Goal: Task Accomplishment & Management: Manage account settings

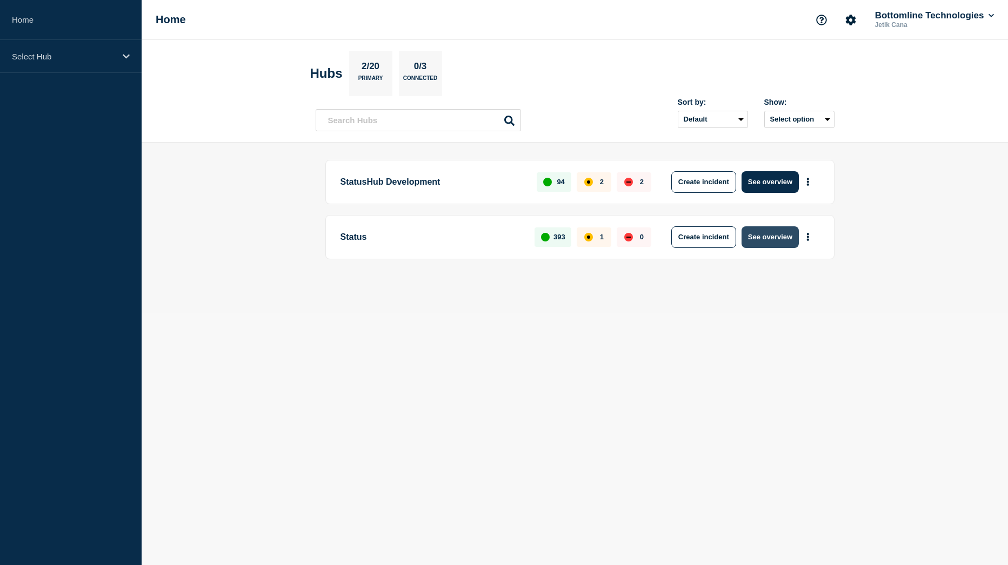
click at [772, 236] on button "See overview" at bounding box center [769, 237] width 57 height 22
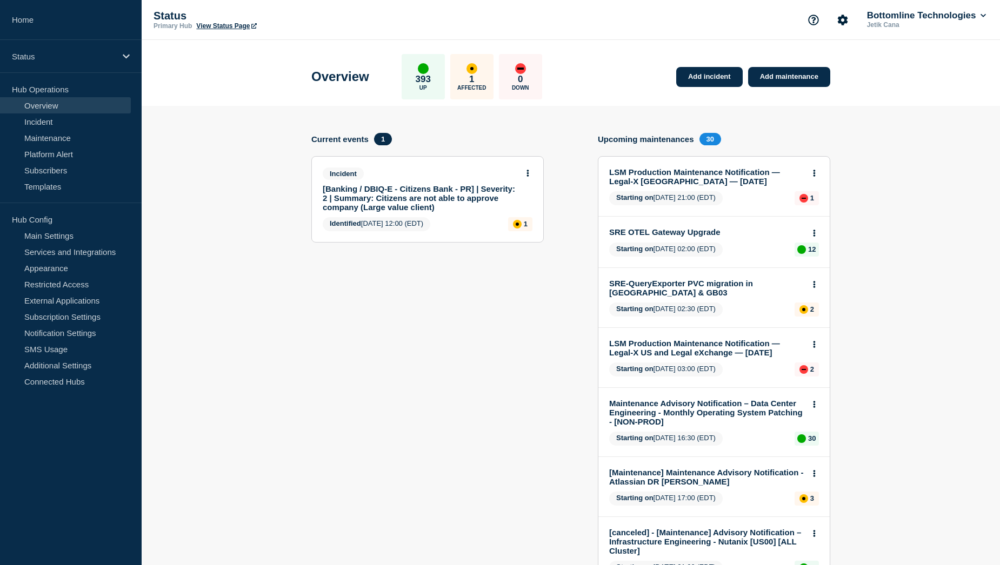
click at [395, 190] on link "[Banking / DBIQ-E - Citizens Bank - PR] | Severity: 2 | Summary: Citizens are n…" at bounding box center [420, 198] width 195 height 28
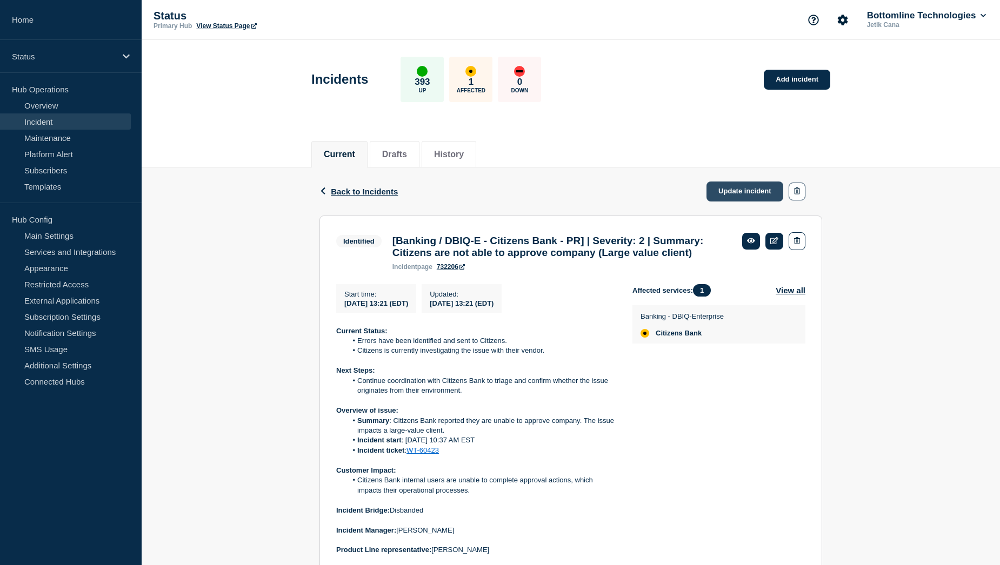
click at [750, 190] on link "Update incident" at bounding box center [744, 192] width 77 height 20
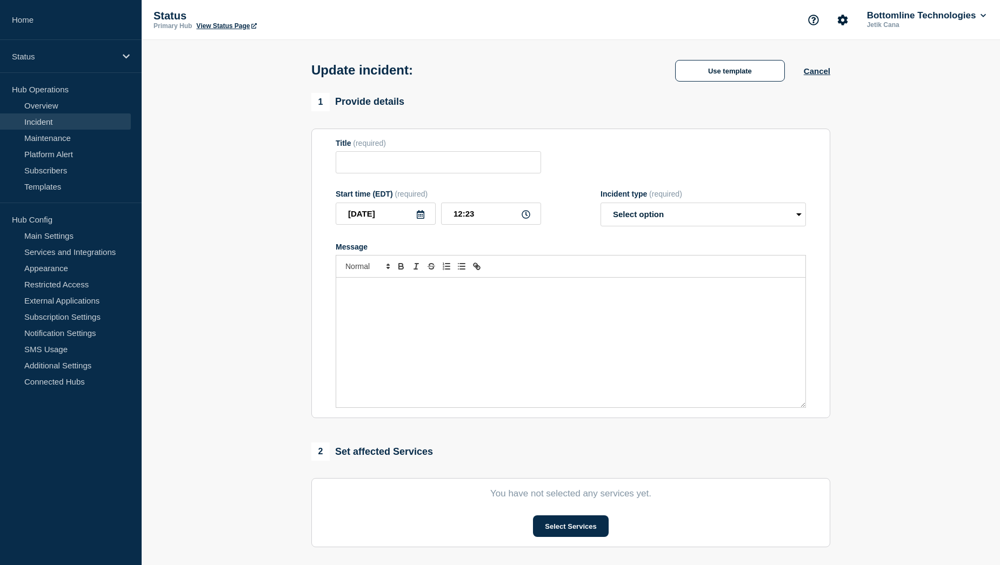
type input "[Banking / DBIQ-E - Citizens Bank - PR] | Severity: 2 | Summary: Citizens are n…"
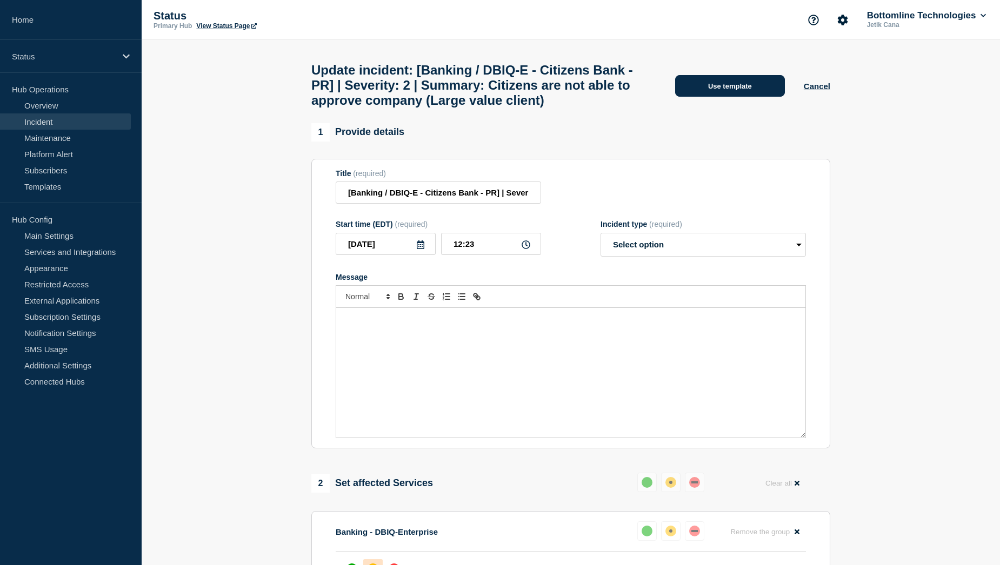
click at [744, 97] on button "Use template" at bounding box center [730, 86] width 110 height 22
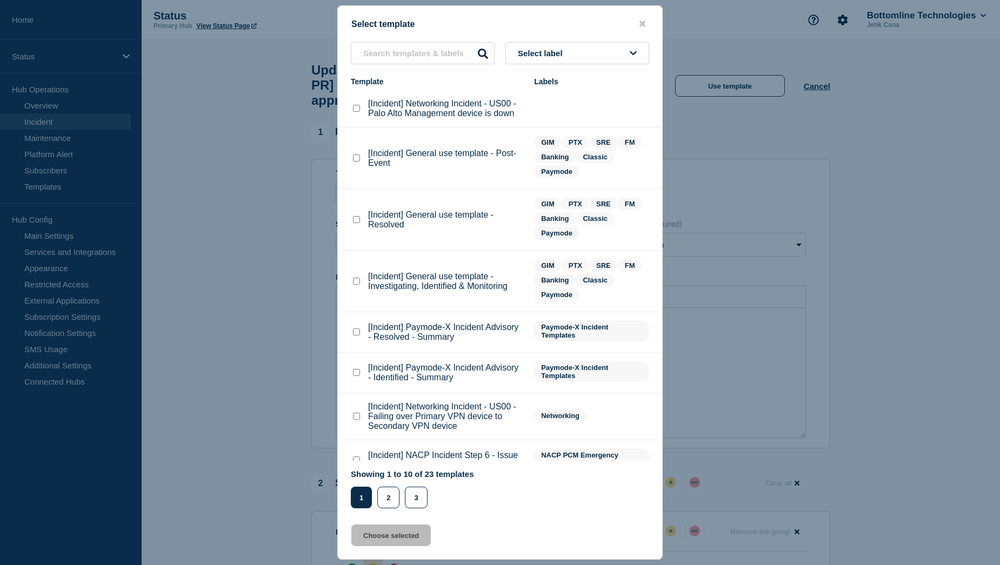
click at [357, 222] on checkbox"] "[Incident] General use template - Resolved checkbox" at bounding box center [356, 219] width 7 height 7
checkbox checkbox"] "true"
click at [418, 546] on button "Choose selected" at bounding box center [390, 536] width 79 height 22
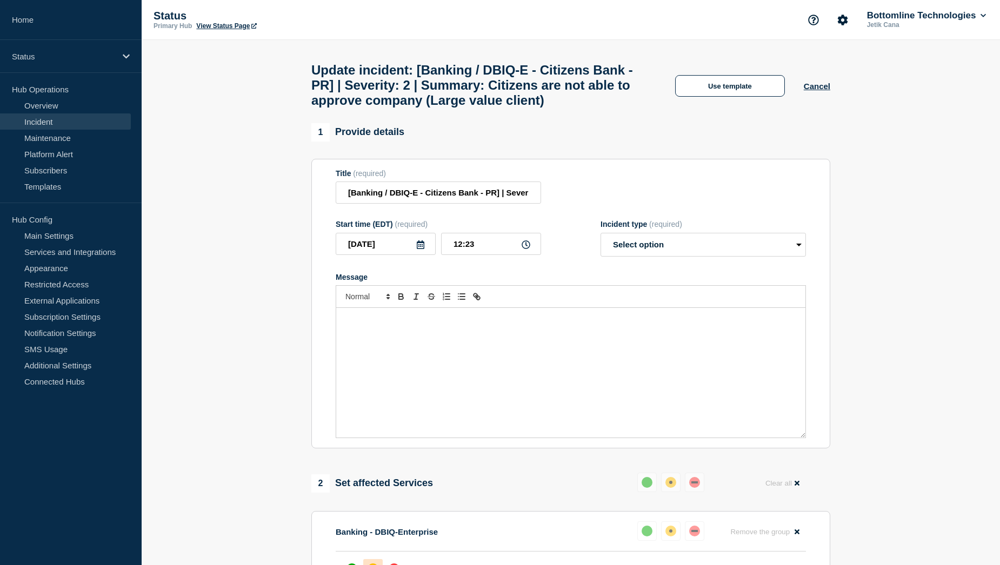
select select "resolved"
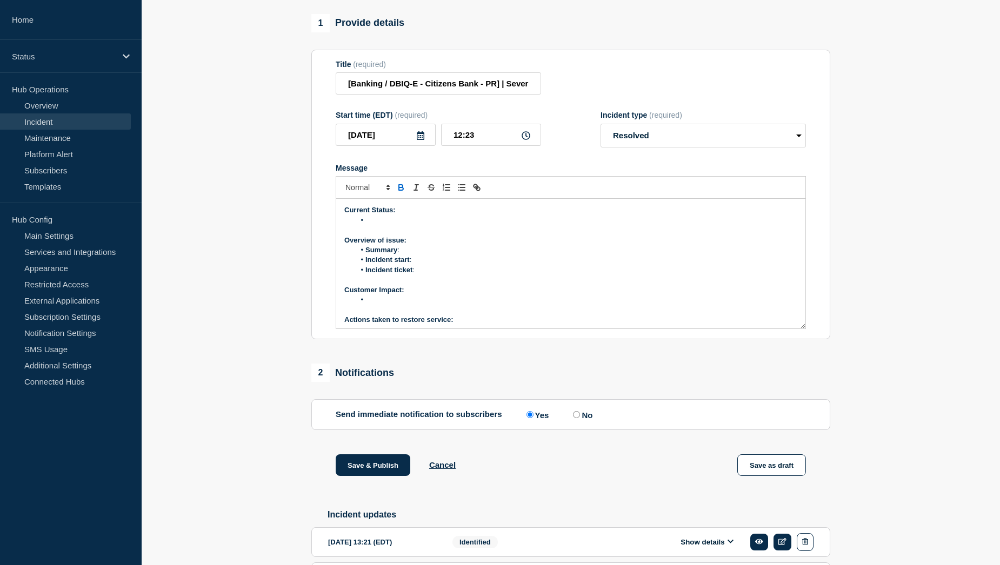
scroll to position [216, 0]
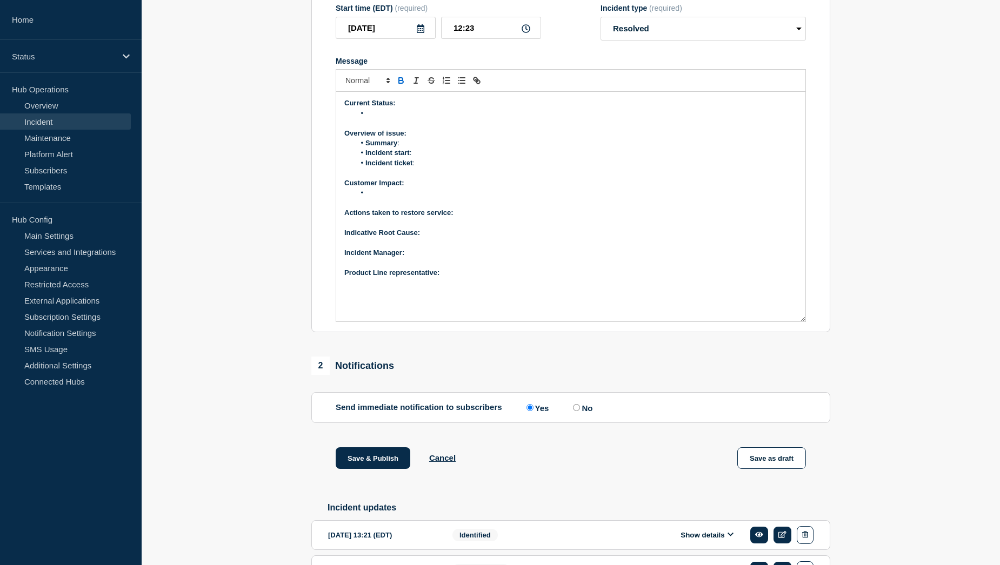
drag, startPoint x: 803, startPoint y: 244, endPoint x: 809, endPoint y: 344, distance: 100.1
click at [809, 333] on section "Title (required) [Banking / DBIQ-E - Citizens Bank - PR] | Severity: 2 | Summar…" at bounding box center [570, 138] width 519 height 390
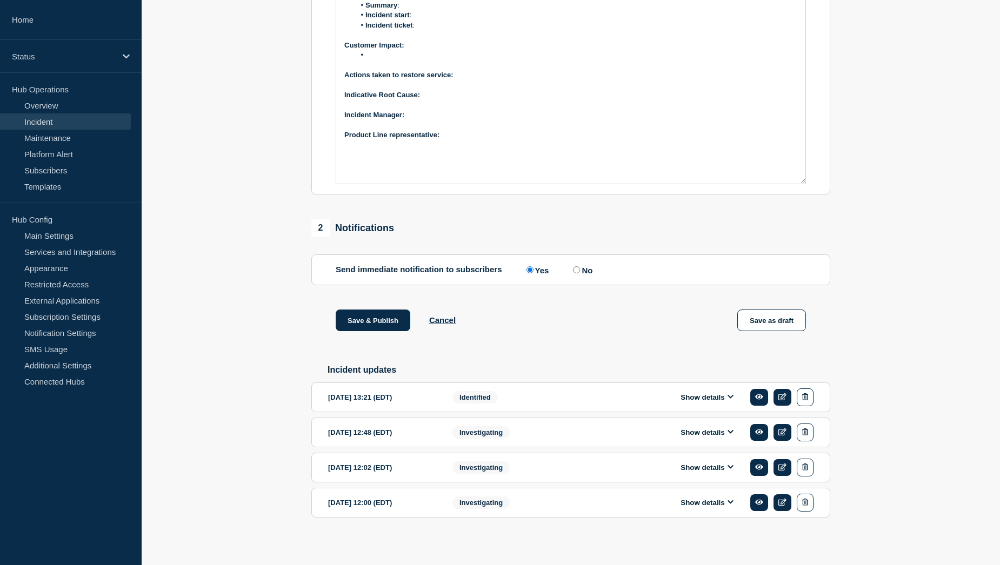
scroll to position [385, 0]
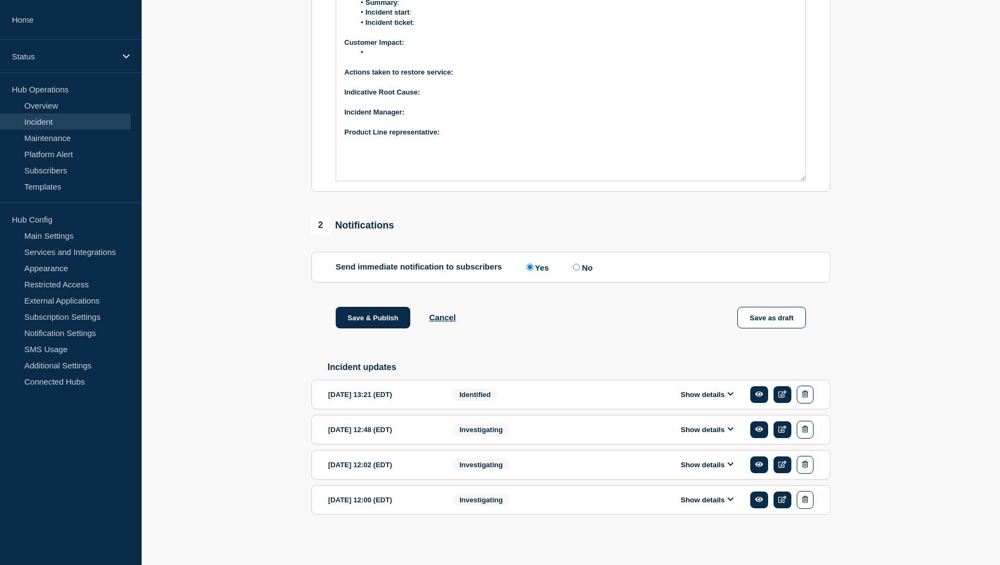
click at [716, 396] on button "Show details" at bounding box center [706, 394] width 59 height 9
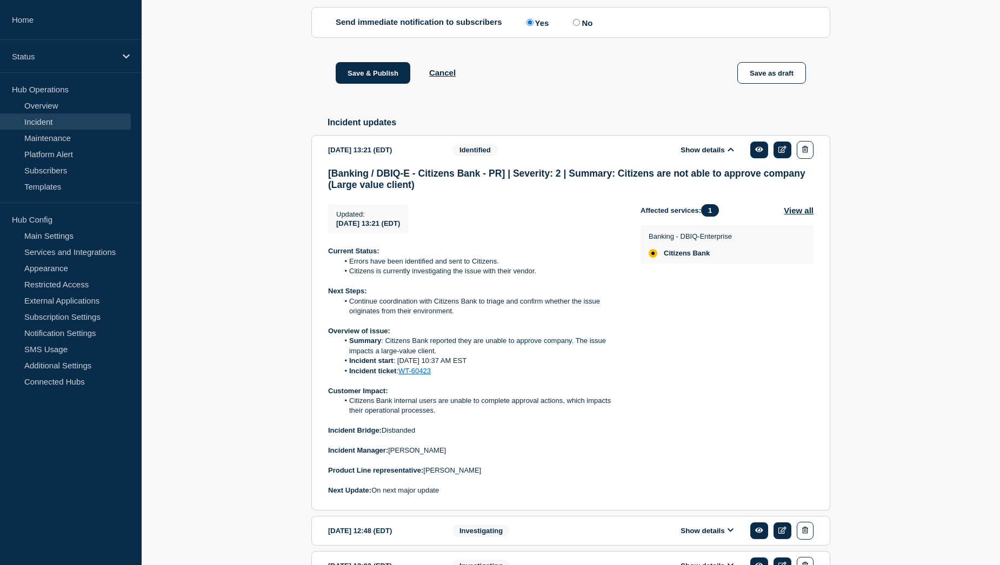
scroll to position [656, 0]
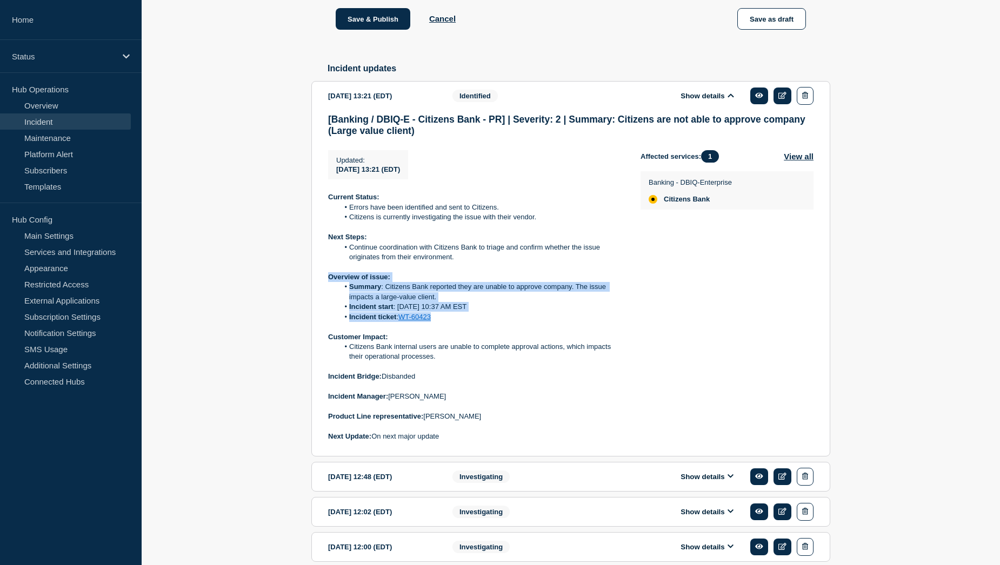
drag, startPoint x: 328, startPoint y: 305, endPoint x: 462, endPoint y: 345, distance: 140.0
click at [462, 345] on div "Current Status: Errors have been identified and sent to Citizens. Citizens is c…" at bounding box center [475, 316] width 295 height 249
copy div "Overview of issue: Summary : Citizens Bank reported they are unable to approve …"
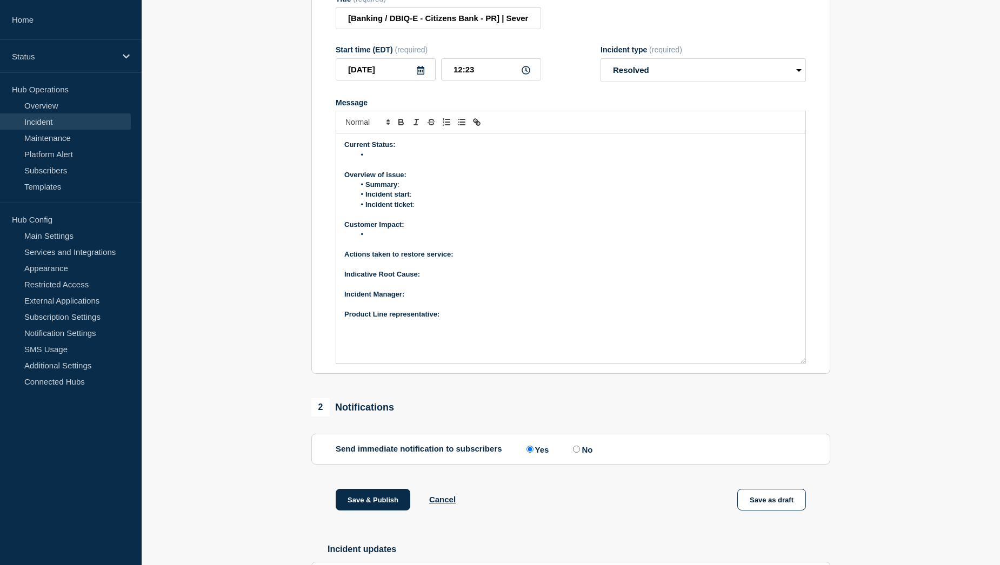
scroll to position [169, 0]
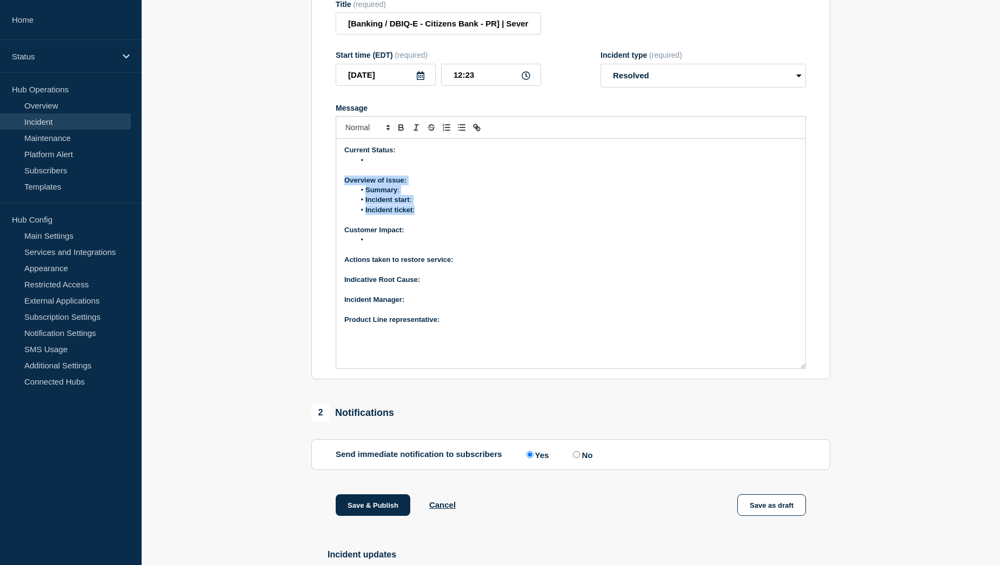
drag, startPoint x: 344, startPoint y: 208, endPoint x: 420, endPoint y: 236, distance: 81.2
click at [420, 236] on div "Current Status: Overview of issue: Summary : Incident start : Incident ticket :…" at bounding box center [570, 254] width 469 height 230
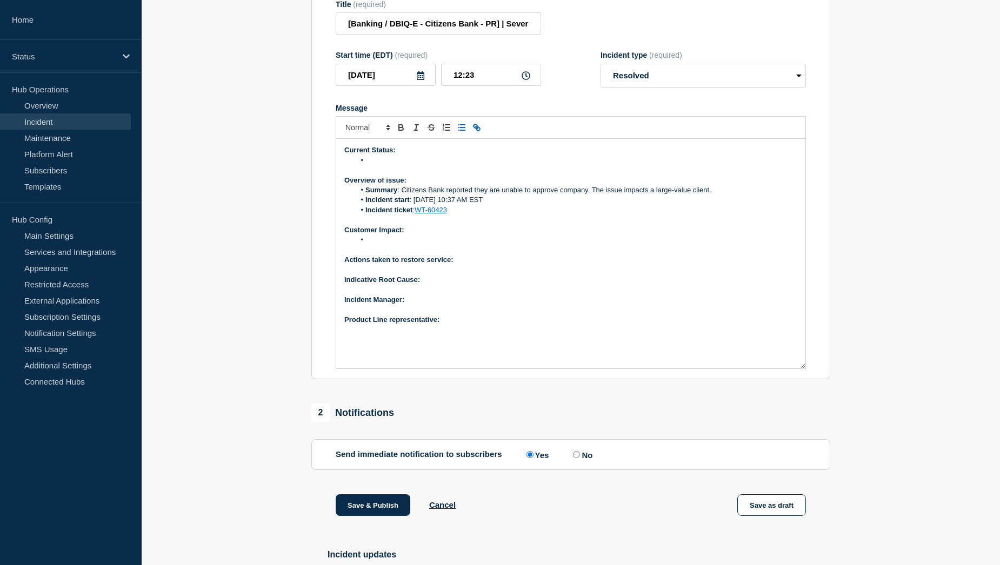
click at [499, 205] on li "Incident start : [DATE] 10:37 AM EST" at bounding box center [576, 200] width 443 height 10
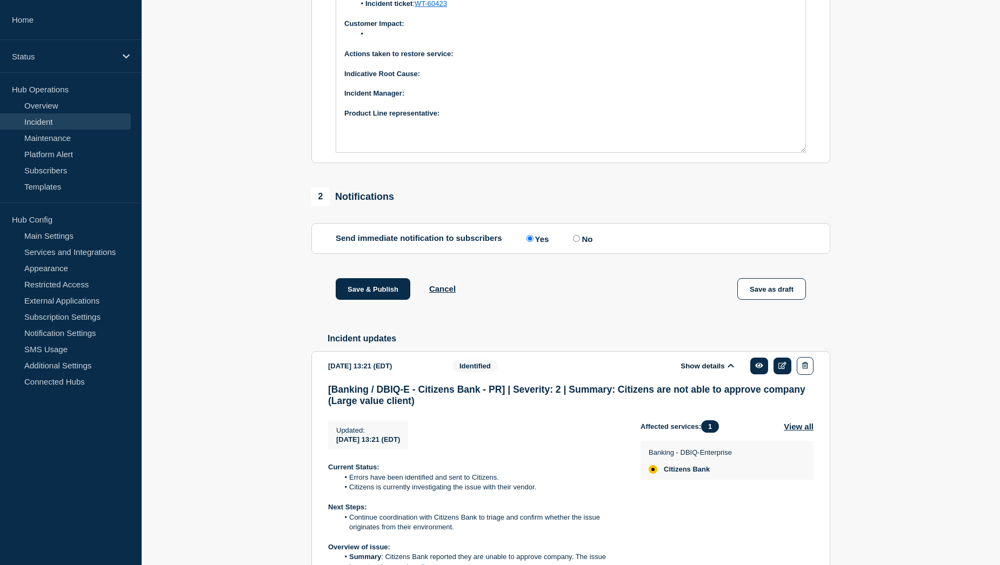
scroll to position [602, 0]
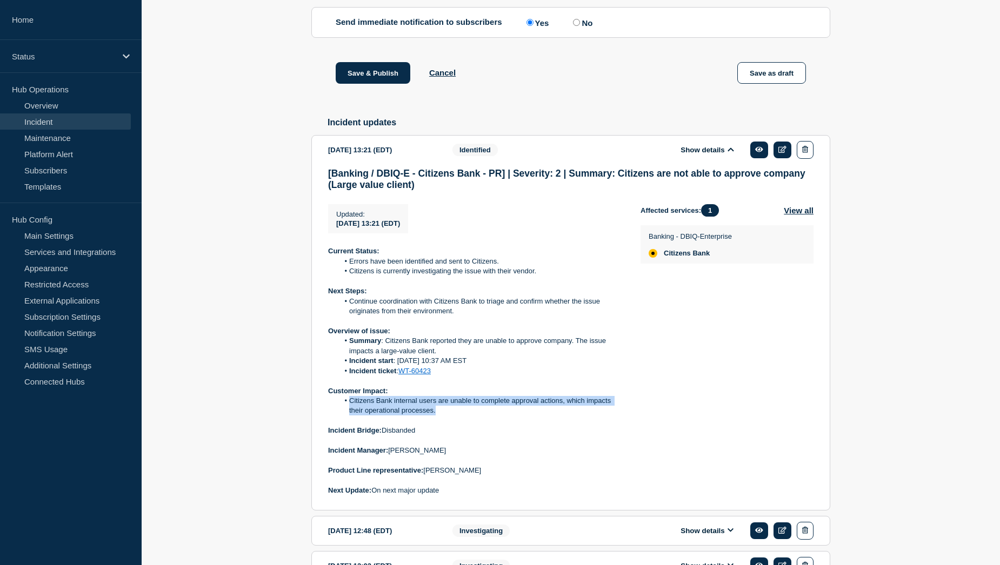
drag, startPoint x: 349, startPoint y: 430, endPoint x: 450, endPoint y: 439, distance: 101.5
click at [450, 416] on li "Citizens Bank internal users are unable to complete approval actions, which imp…" at bounding box center [481, 406] width 285 height 20
copy li "Citizens Bank internal users are unable to complete approval actions, which imp…"
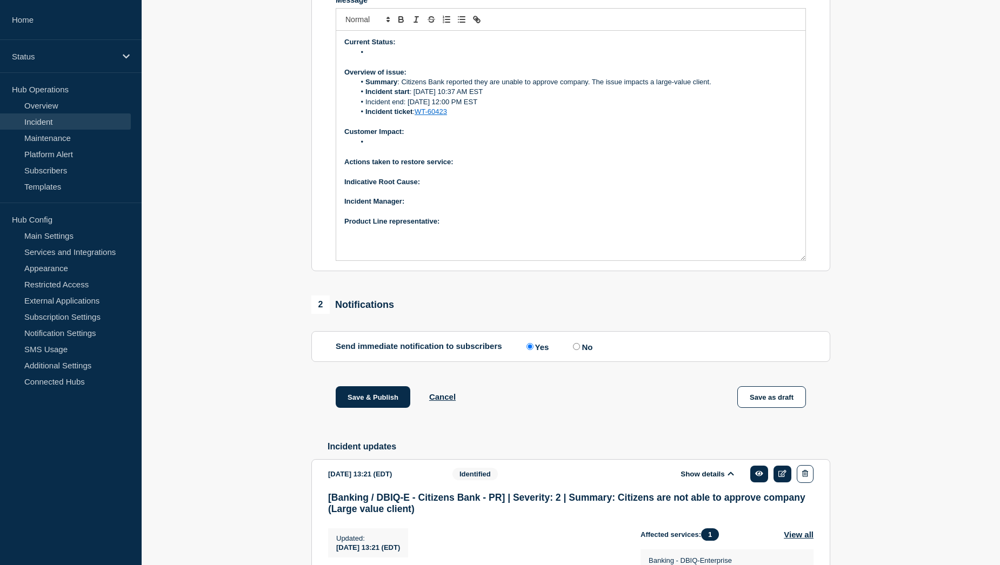
scroll to position [169, 0]
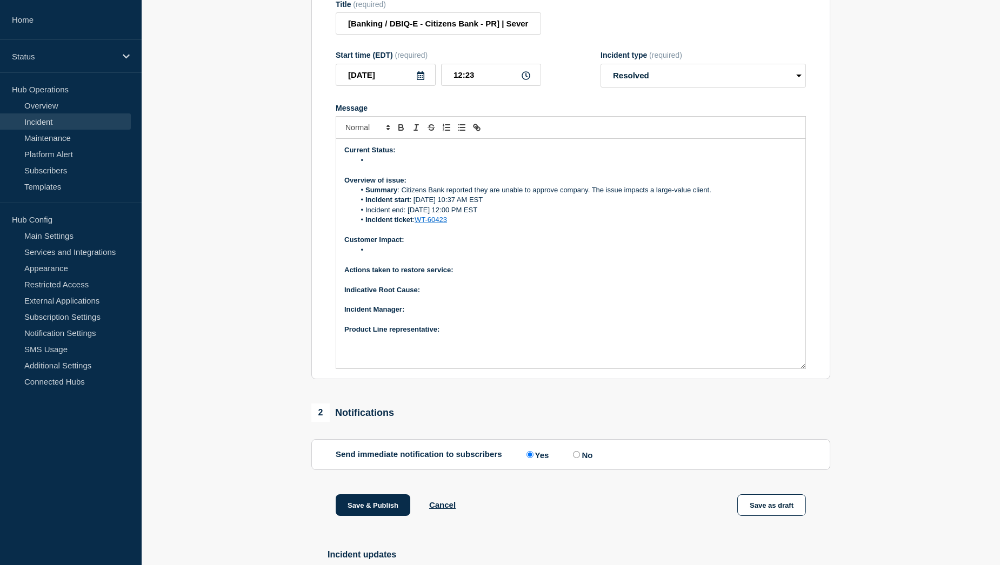
click at [405, 255] on li "Message" at bounding box center [576, 250] width 443 height 10
click at [396, 165] on li "Message" at bounding box center [576, 161] width 443 height 10
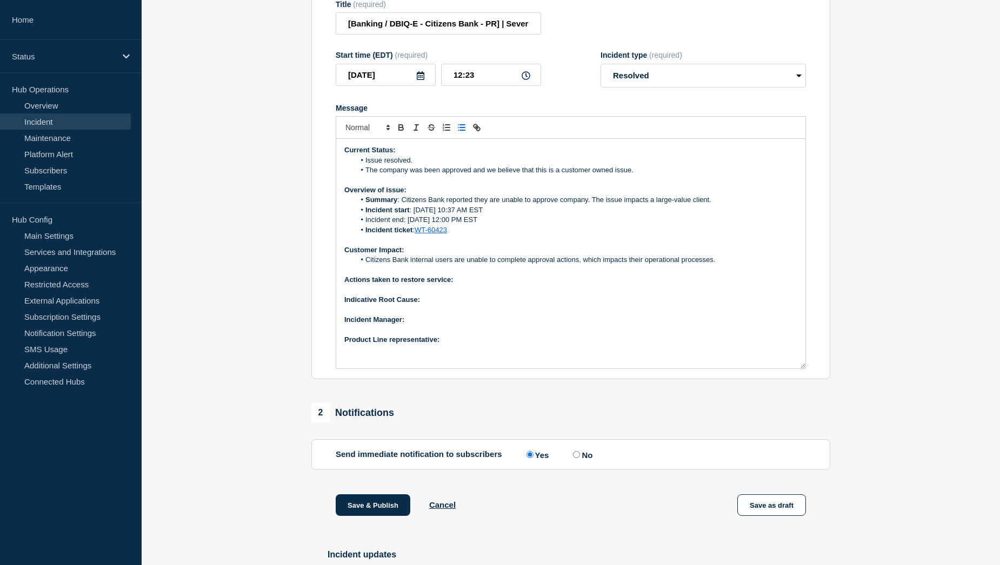
click at [477, 285] on p "Actions taken to restore service:" at bounding box center [570, 280] width 453 height 10
click at [447, 305] on p "Indicative Root Cause:" at bounding box center [570, 300] width 453 height 10
click at [470, 285] on p "Actions taken to restore service:" at bounding box center [570, 280] width 453 height 10
click at [415, 175] on li "The company was been approved and we believe that this is a customer owned issu…" at bounding box center [576, 170] width 443 height 10
click at [433, 325] on p "﻿Incident Manager:" at bounding box center [570, 320] width 453 height 10
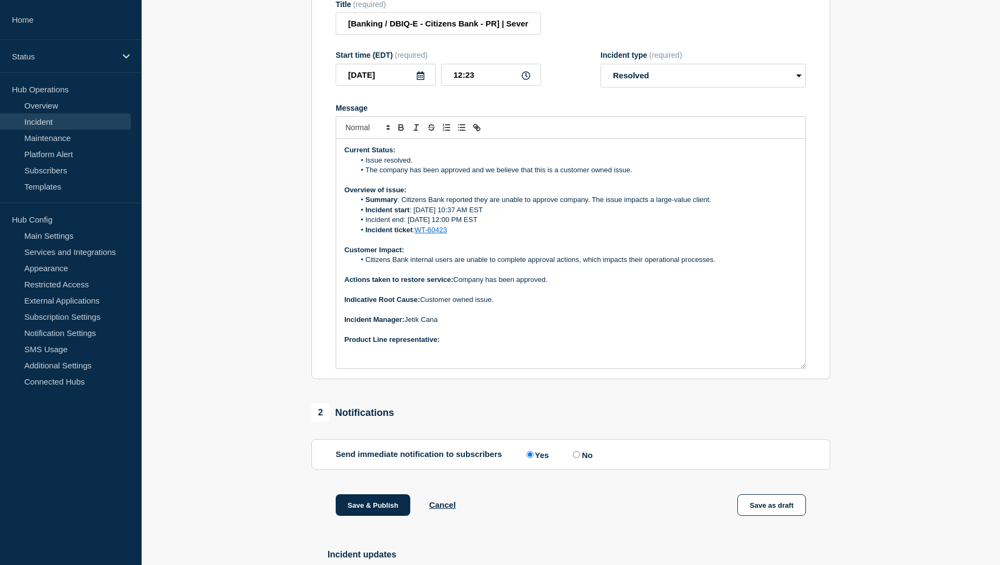
click at [459, 345] on p "Product Line representative:" at bounding box center [570, 340] width 453 height 10
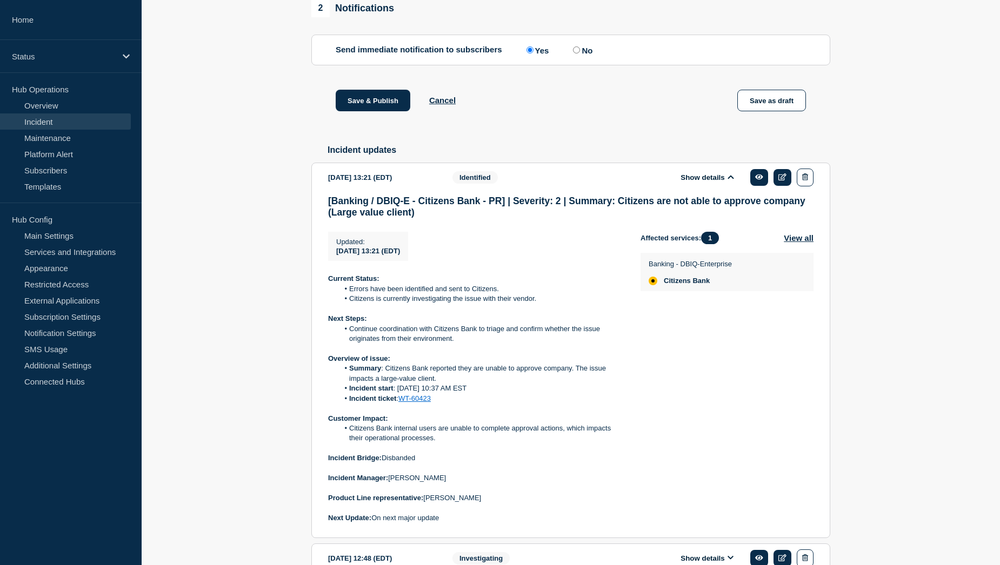
scroll to position [602, 0]
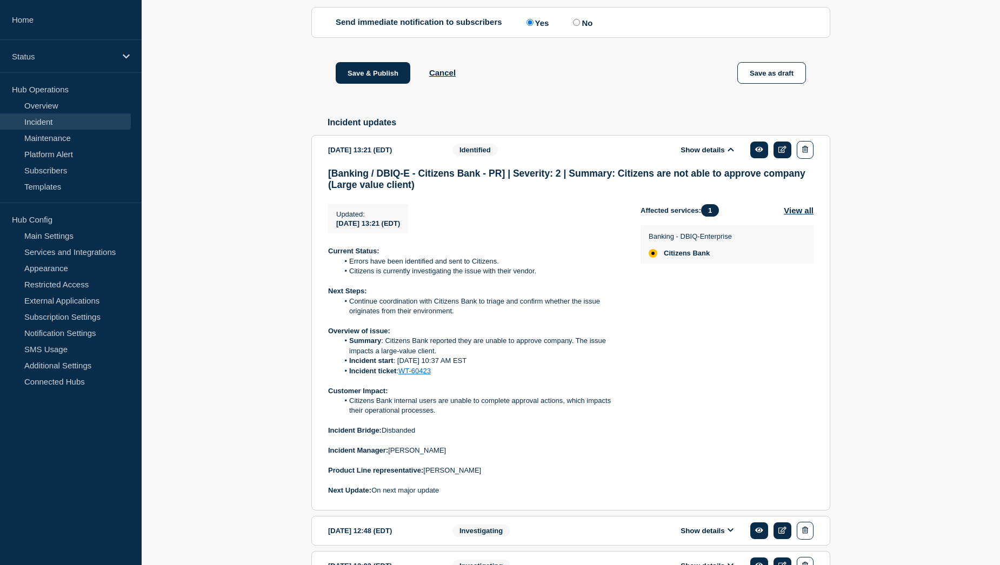
drag, startPoint x: 479, startPoint y: 500, endPoint x: 426, endPoint y: 499, distance: 52.4
click at [426, 476] on p "Product Line representative: [PERSON_NAME]" at bounding box center [475, 471] width 295 height 10
copy p "[PERSON_NAME]"
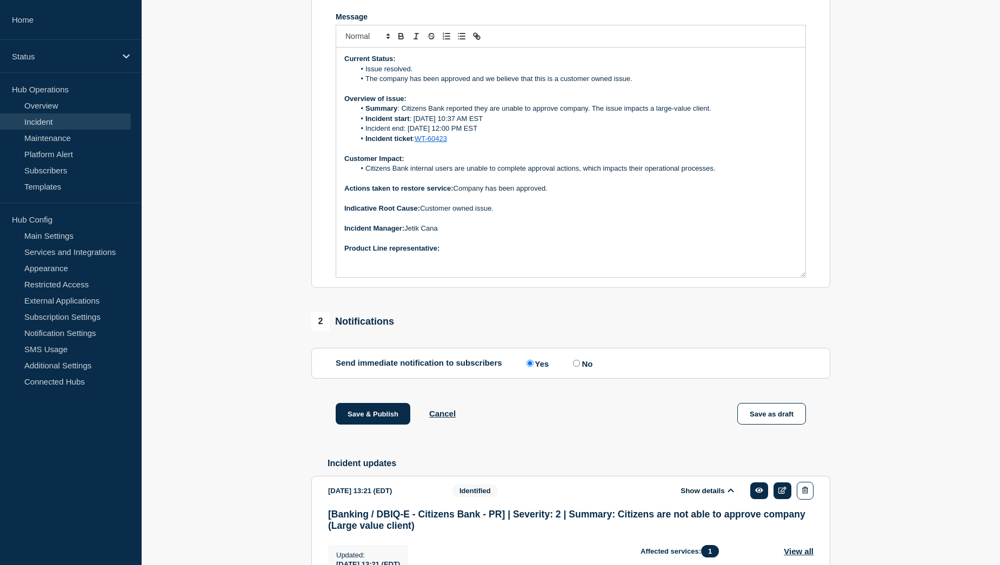
scroll to position [223, 0]
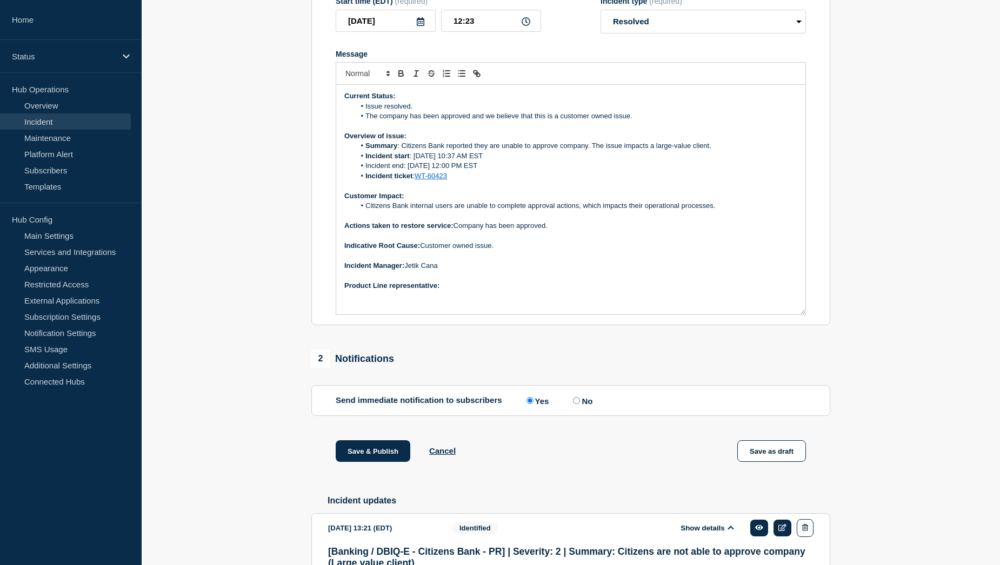
click at [460, 291] on p "Product Line representative: ﻿" at bounding box center [570, 286] width 453 height 10
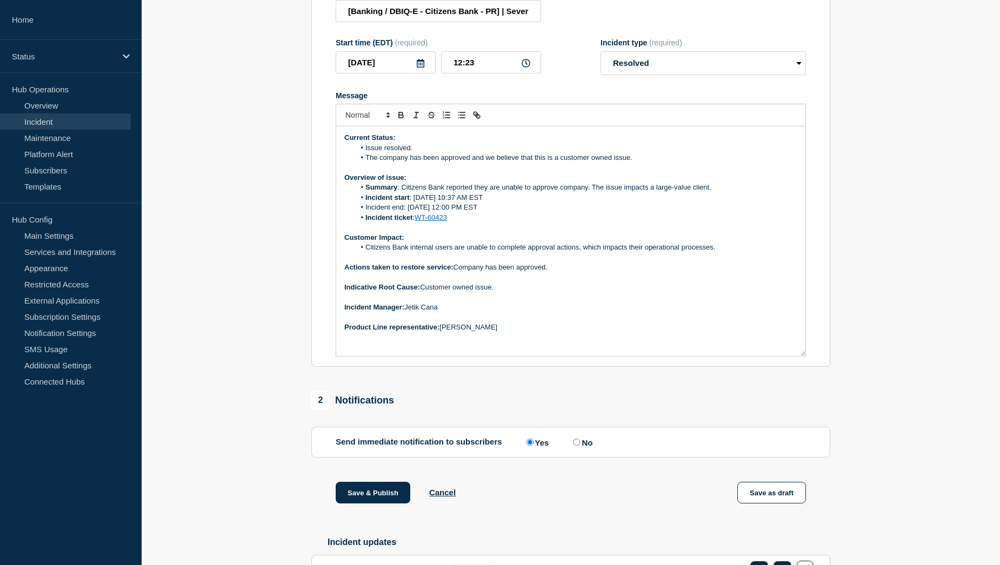
scroll to position [169, 0]
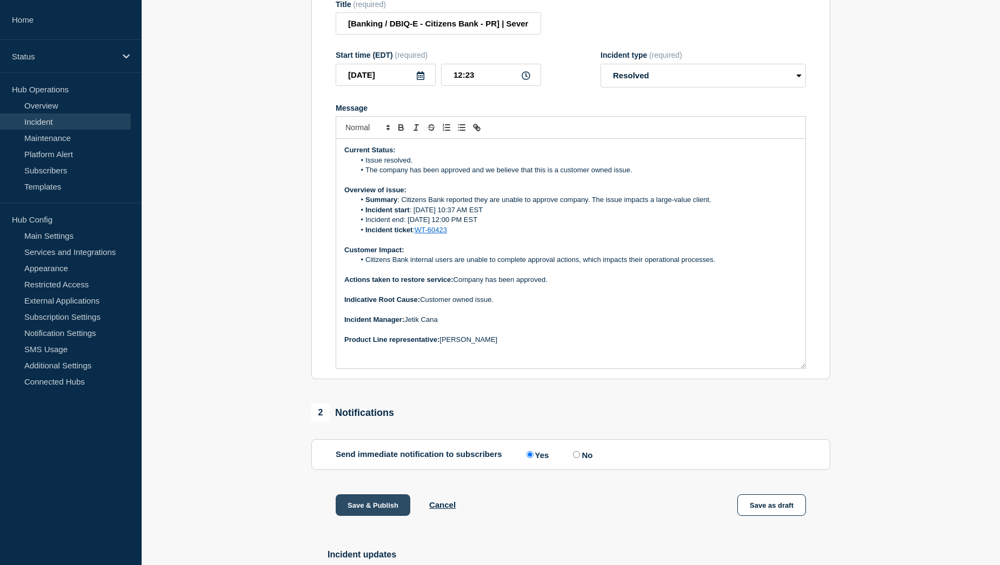
click at [371, 516] on button "Save & Publish" at bounding box center [373, 506] width 75 height 22
